Goal: Check status: Check status

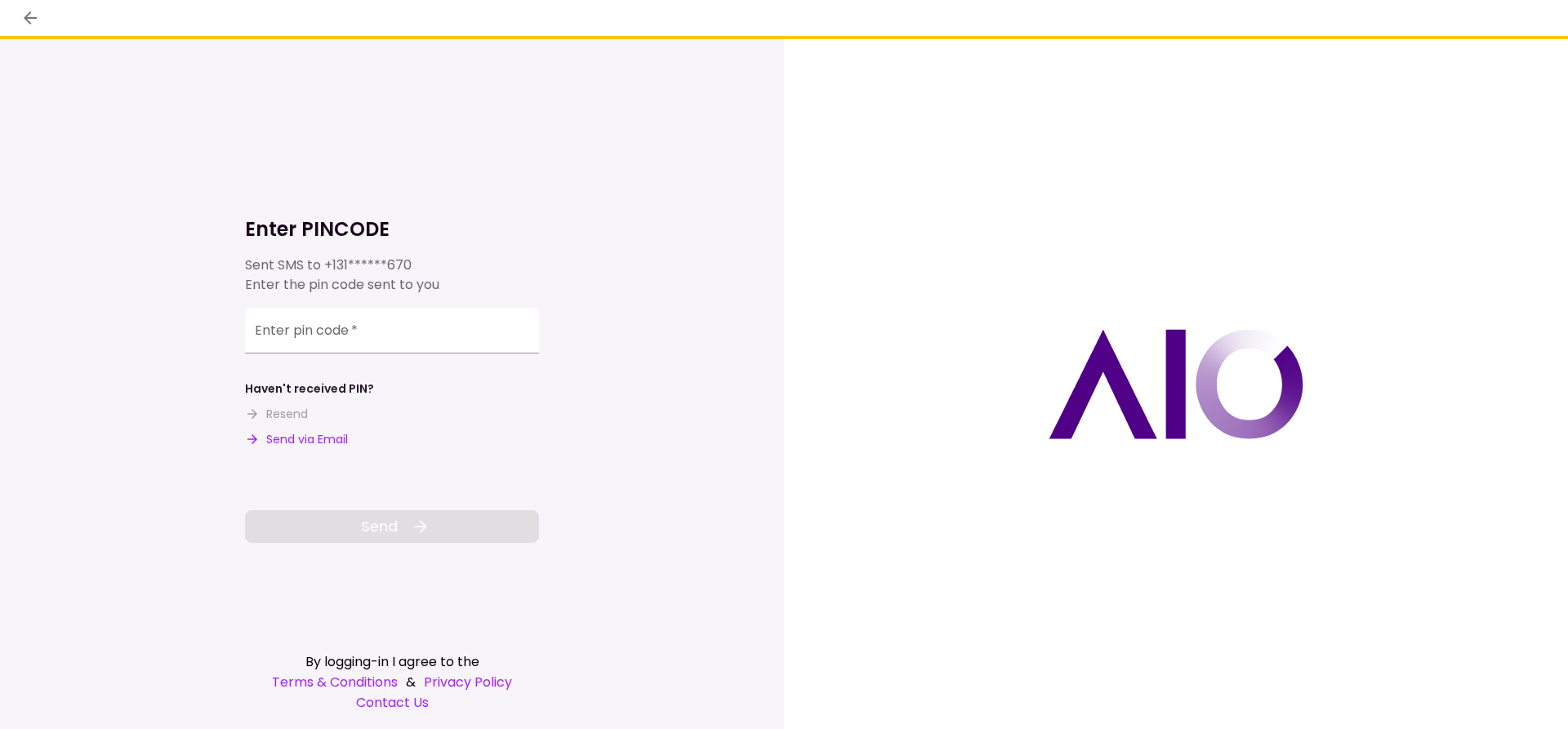
click at [308, 437] on button "Send via Email" at bounding box center [296, 439] width 103 height 18
click at [315, 331] on input "Enter pin code   *" at bounding box center [392, 330] width 294 height 45
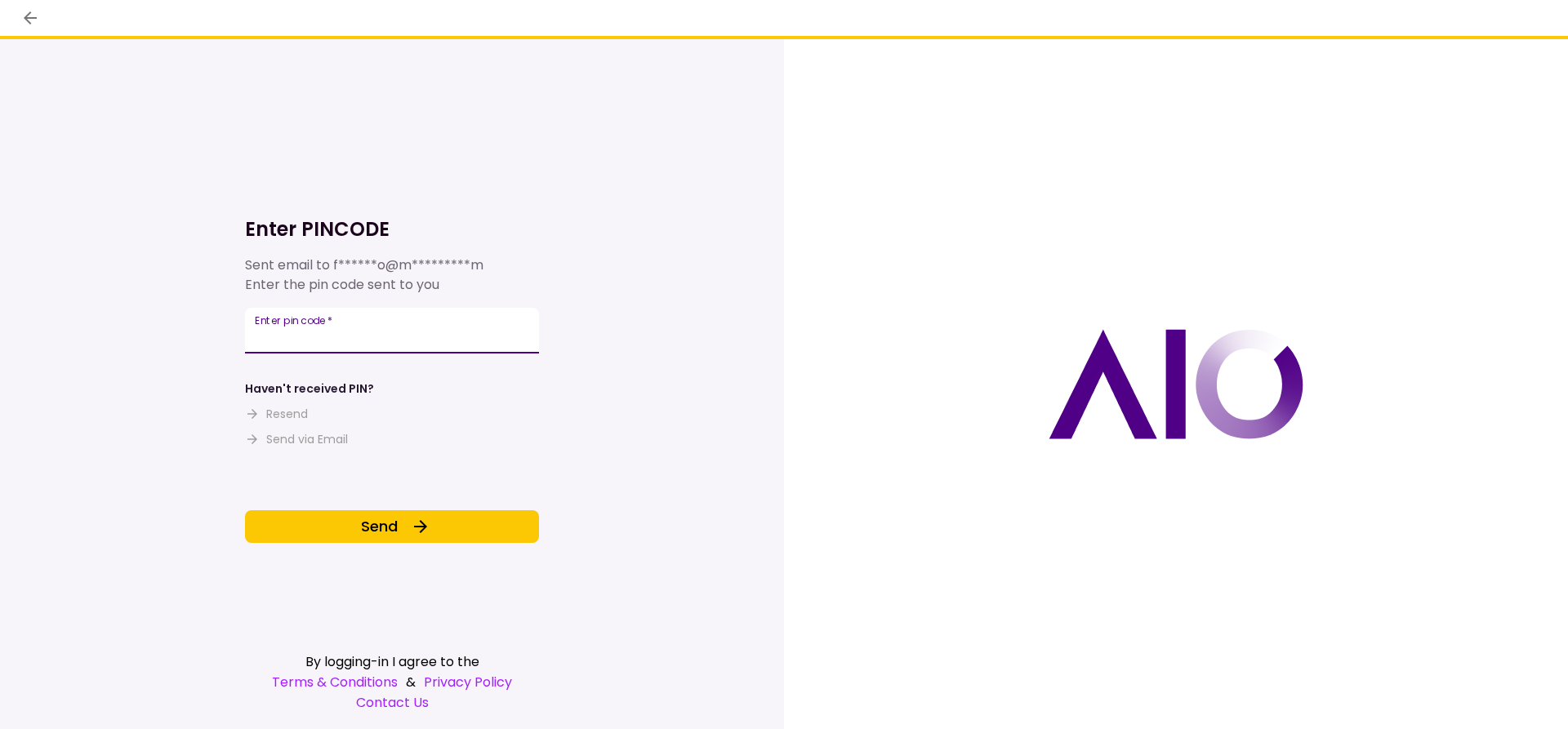
type input "******"
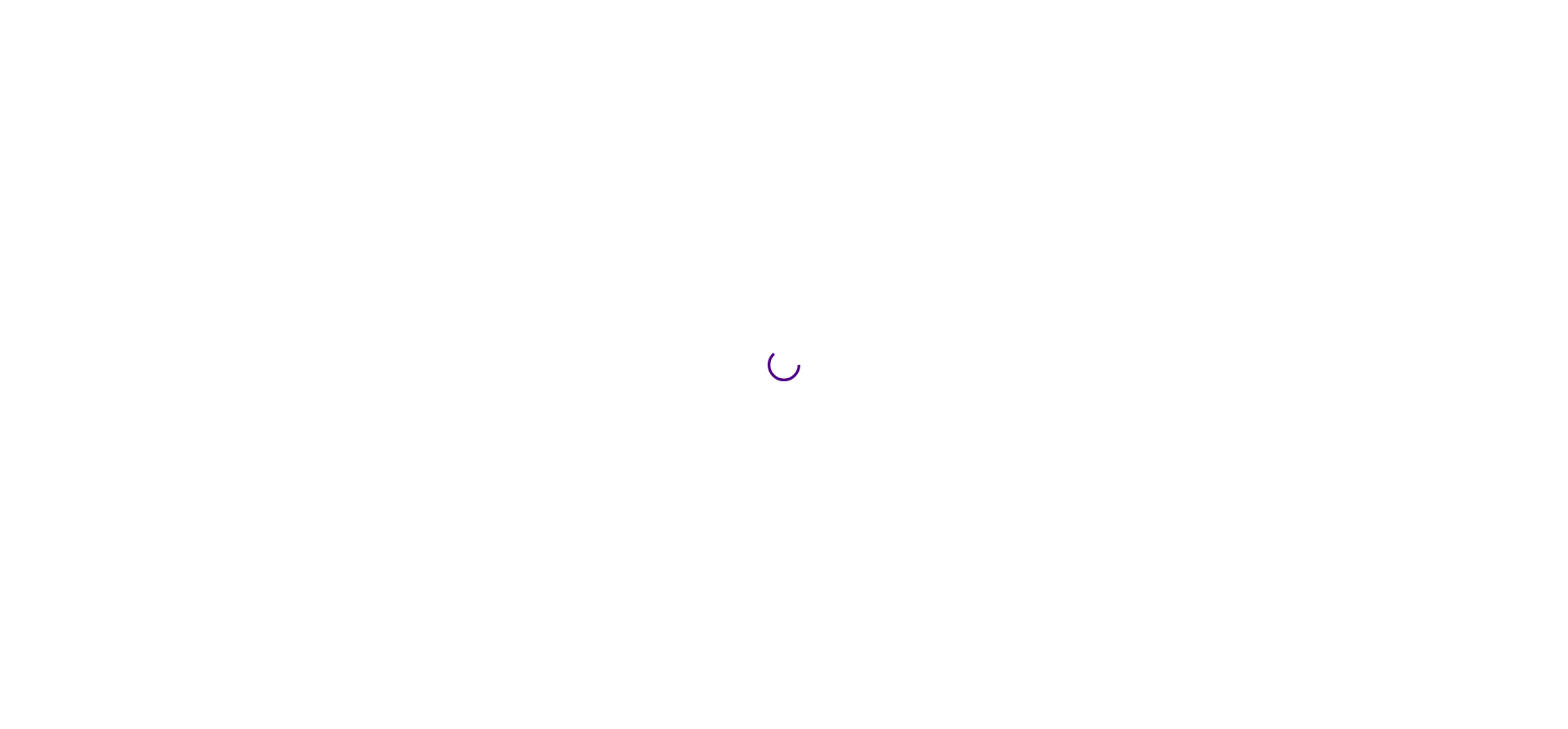
click at [316, 331] on div at bounding box center [784, 364] width 1568 height 729
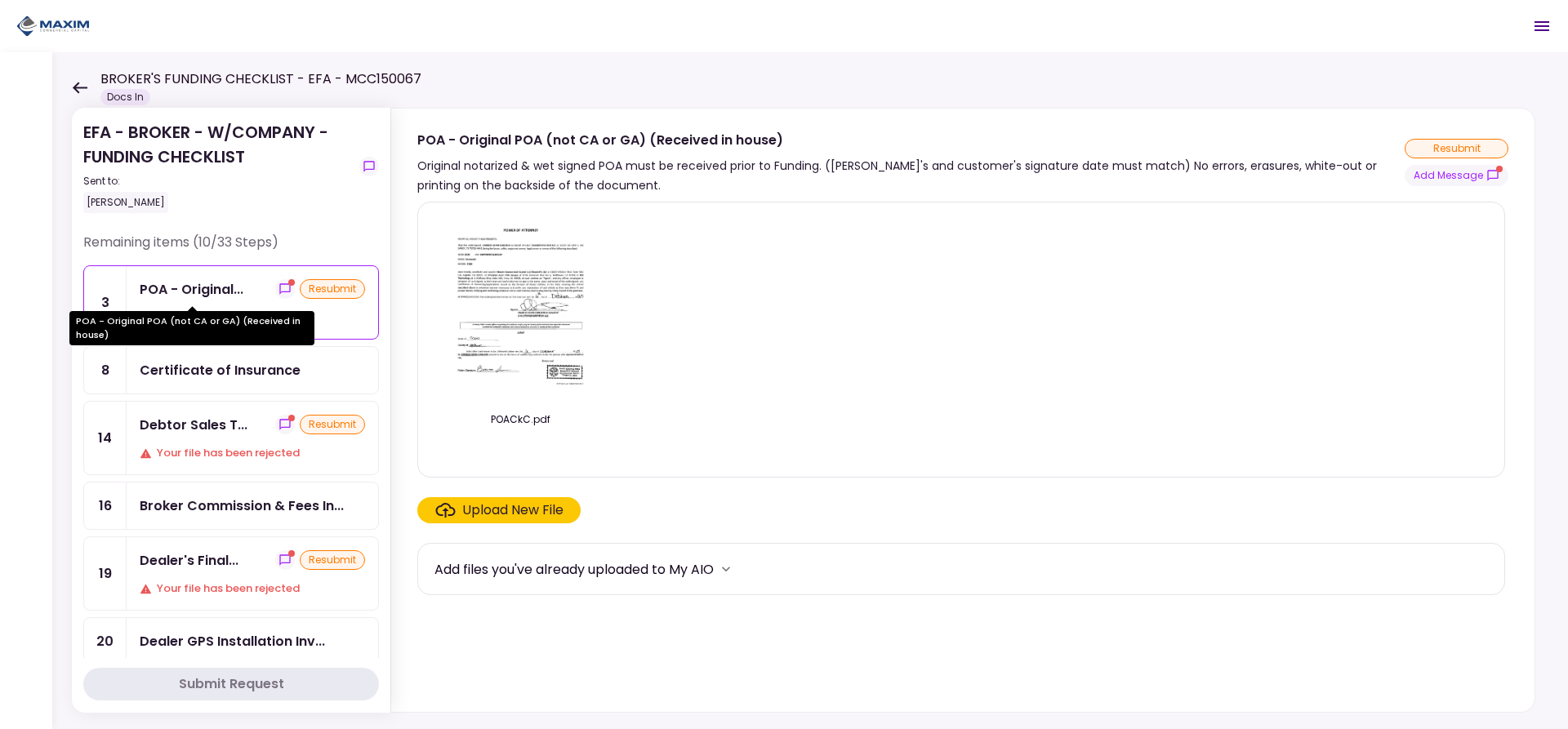
click at [240, 295] on div "POA - Original..." at bounding box center [191, 290] width 104 height 20
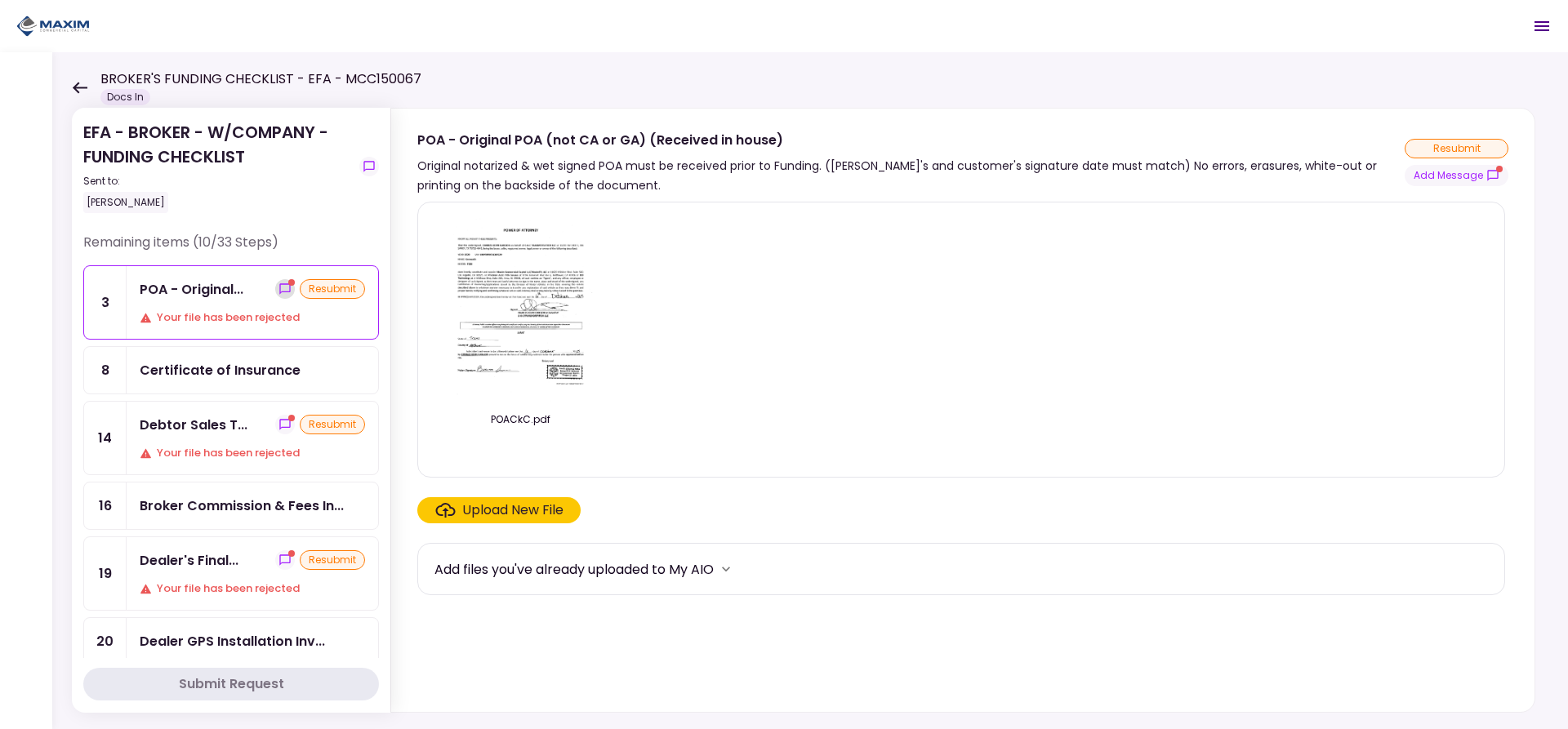
click at [279, 293] on icon "show-messages" at bounding box center [285, 289] width 13 height 13
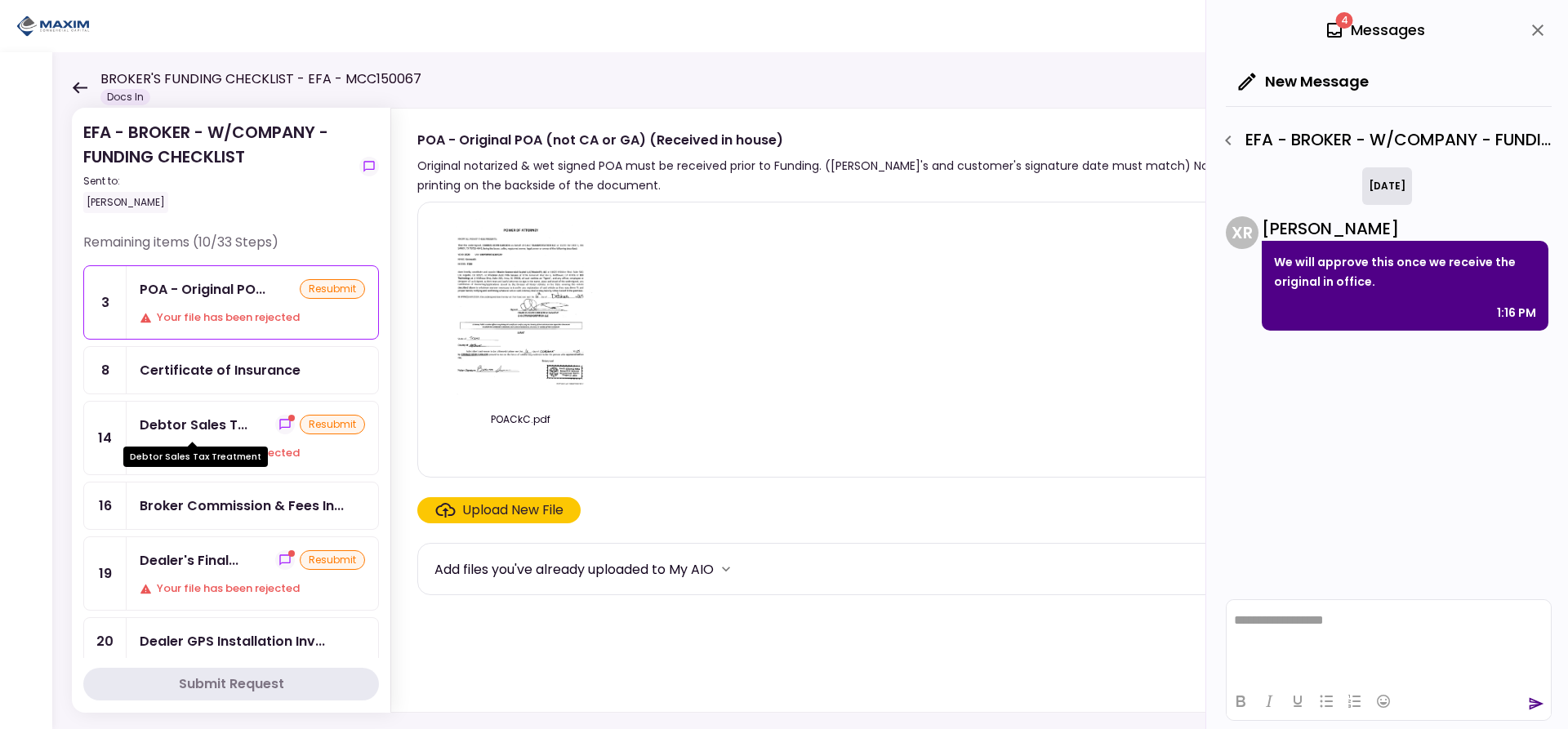
click at [202, 426] on div "Debtor Sales T..." at bounding box center [193, 425] width 108 height 20
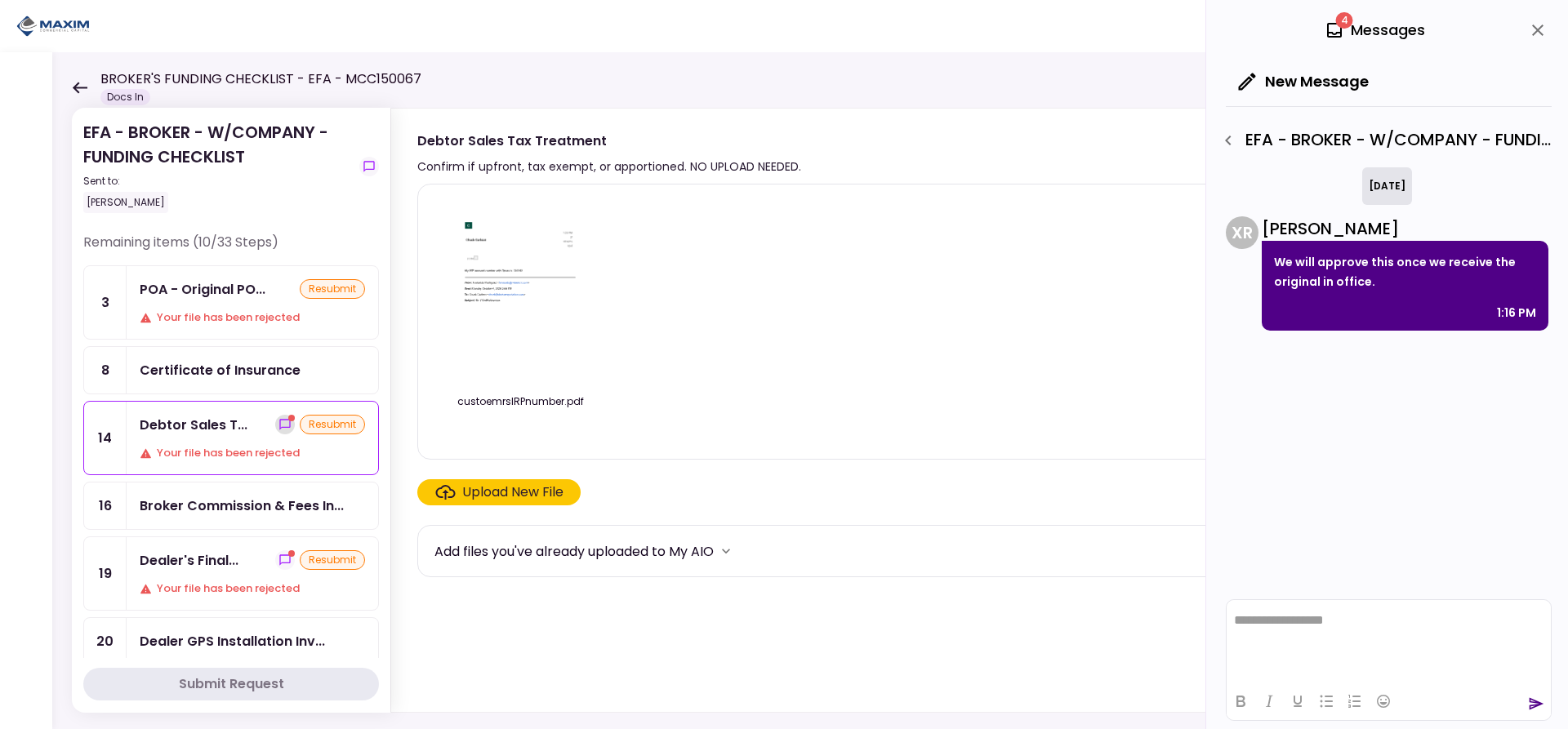
click at [281, 422] on icon "show-messages" at bounding box center [285, 425] width 13 height 13
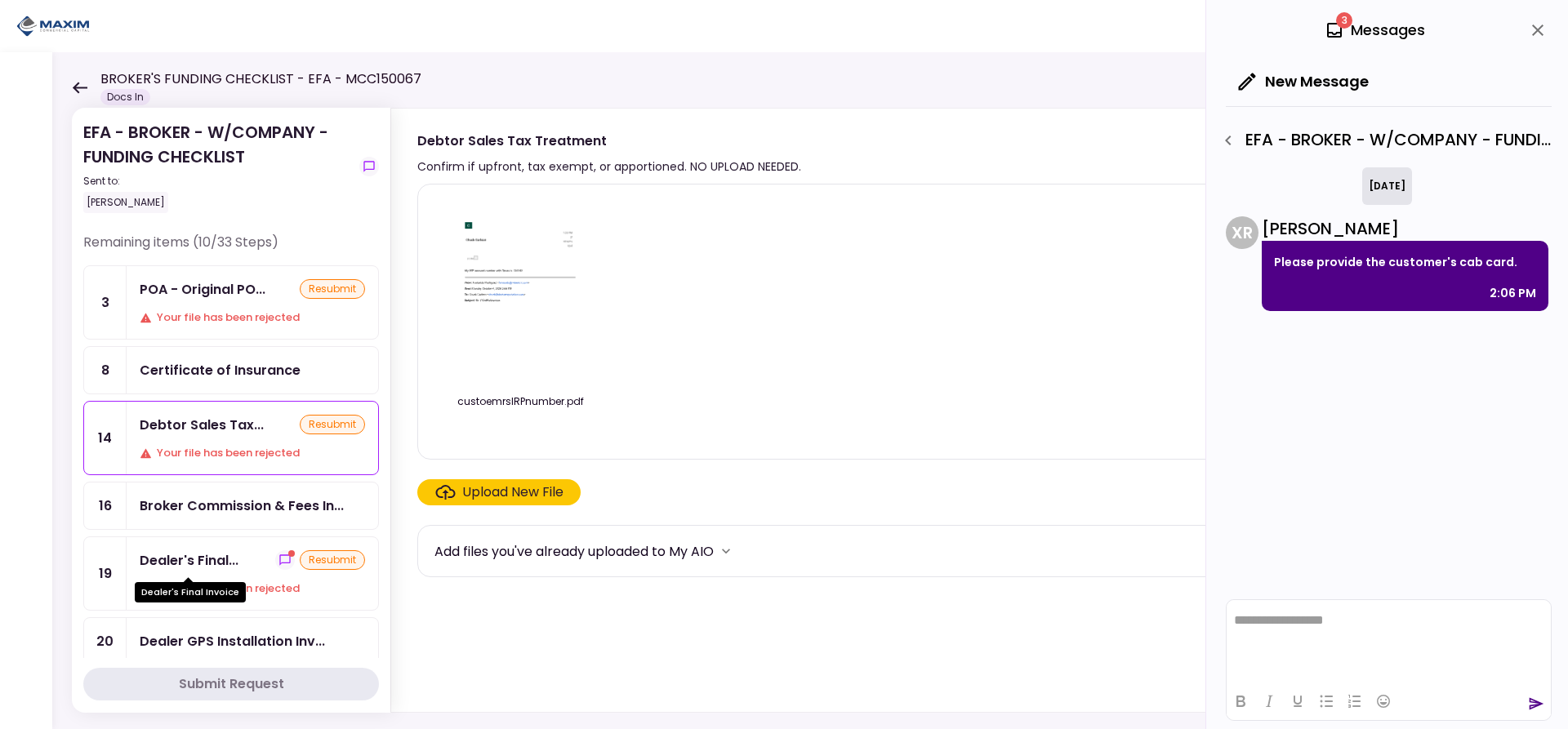
click at [187, 569] on div "Dealer's Final..." at bounding box center [189, 561] width 99 height 20
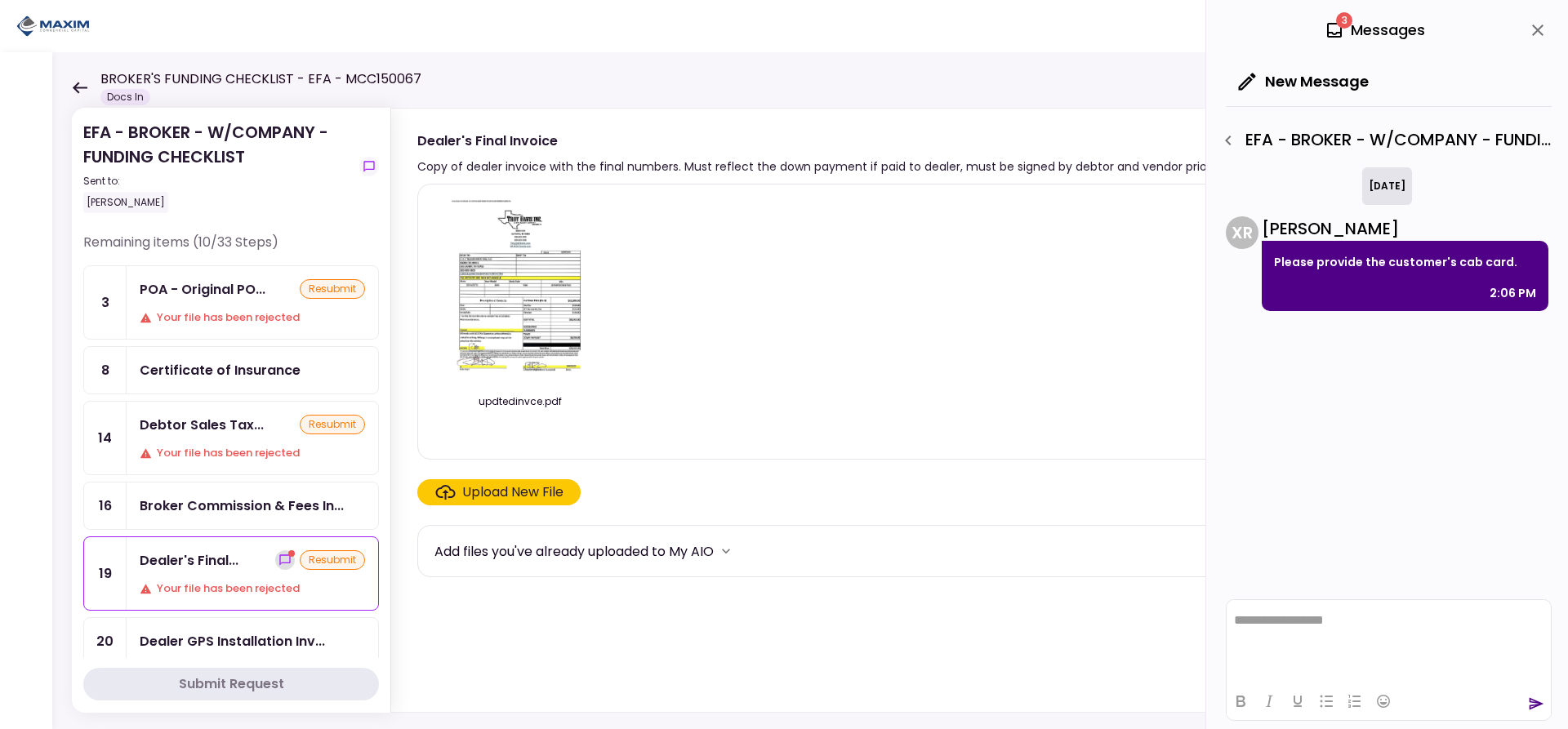
click at [278, 558] on icon "show-messages" at bounding box center [285, 561] width 13 height 13
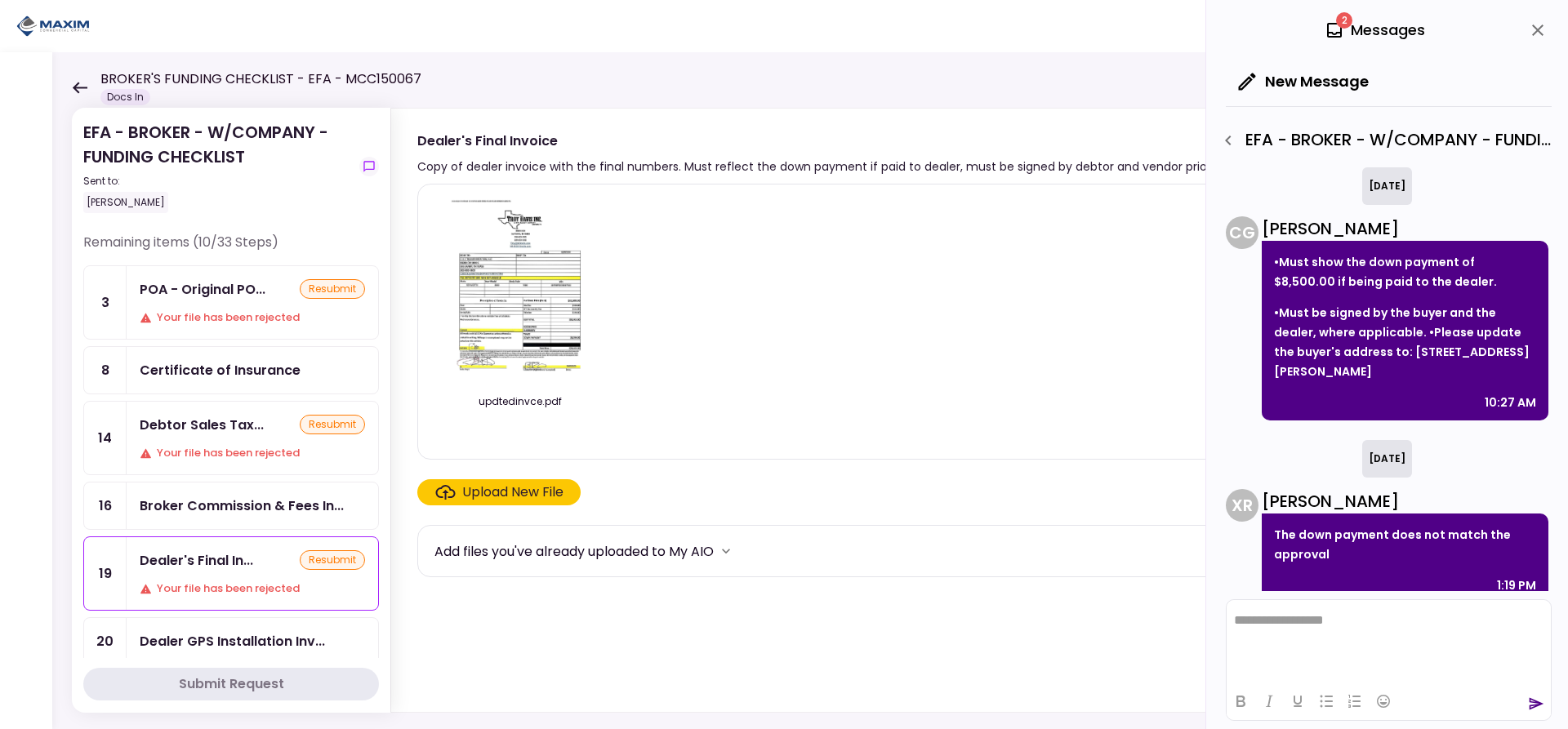
scroll to position [459, 0]
